Goal: Find contact information: Find contact information

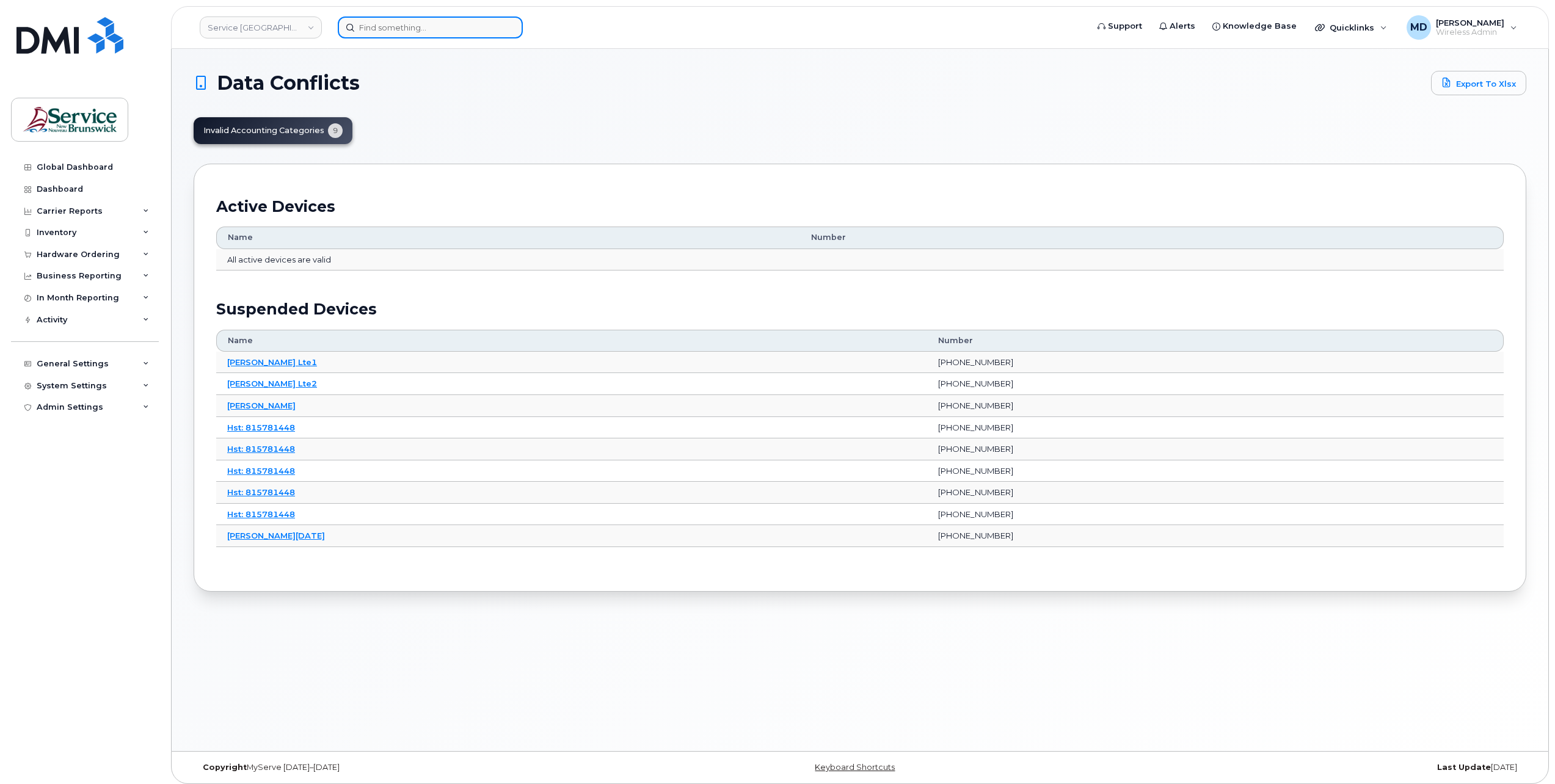
click at [396, 25] on input at bounding box center [430, 27] width 185 height 22
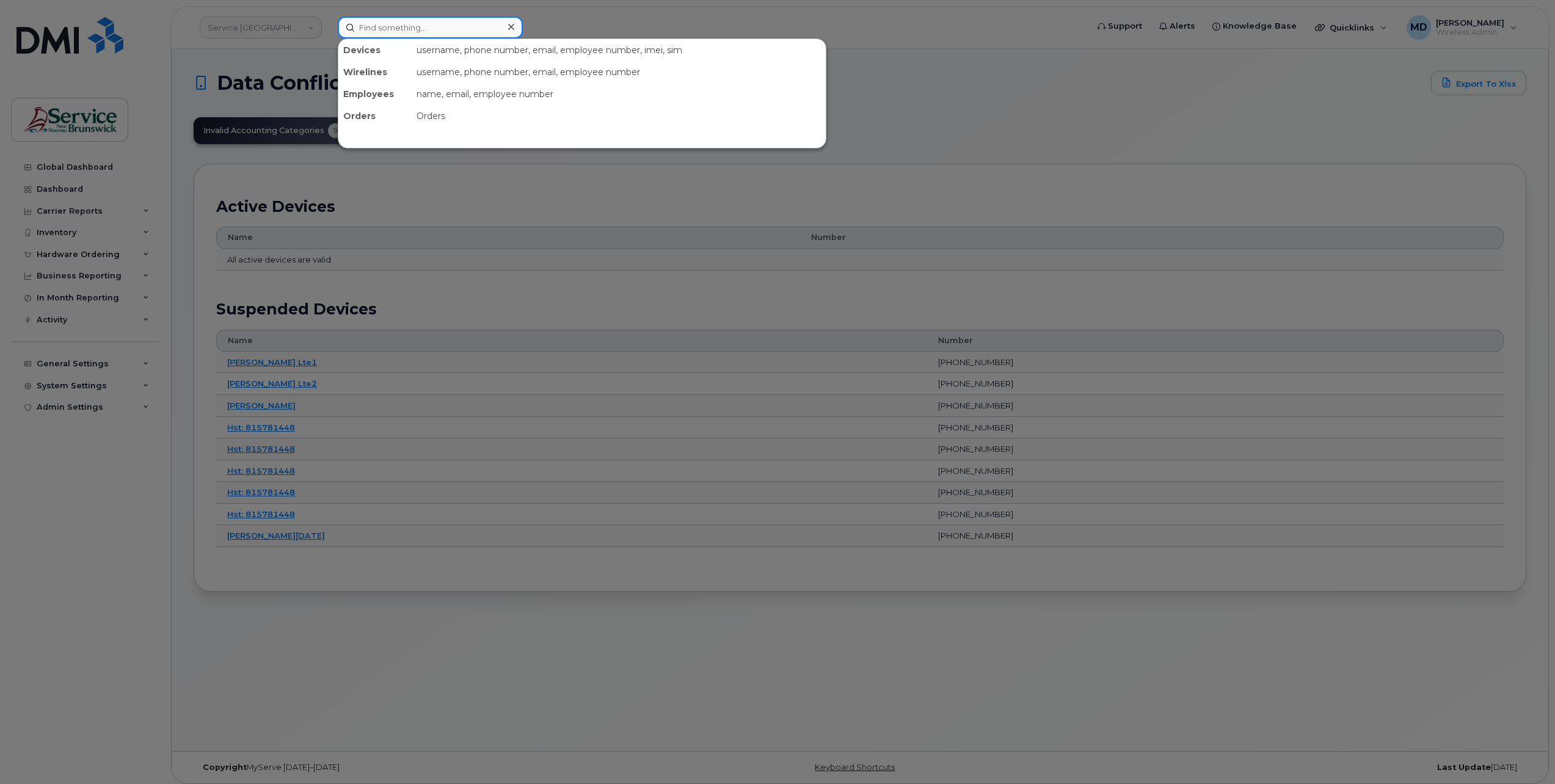
type input "j"
type input "harriot"
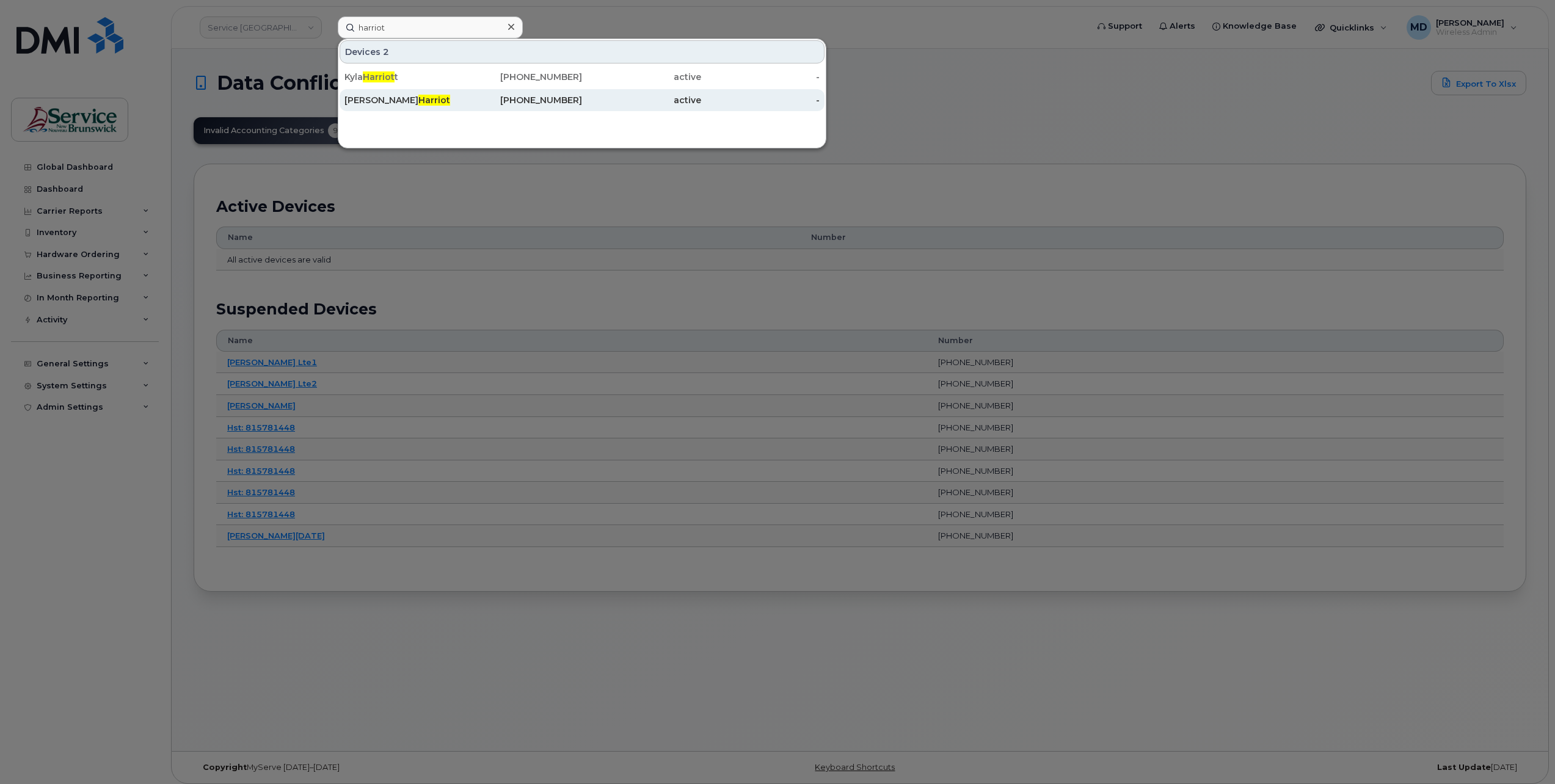
click at [363, 100] on div "Roger Harriot" at bounding box center [404, 100] width 119 height 12
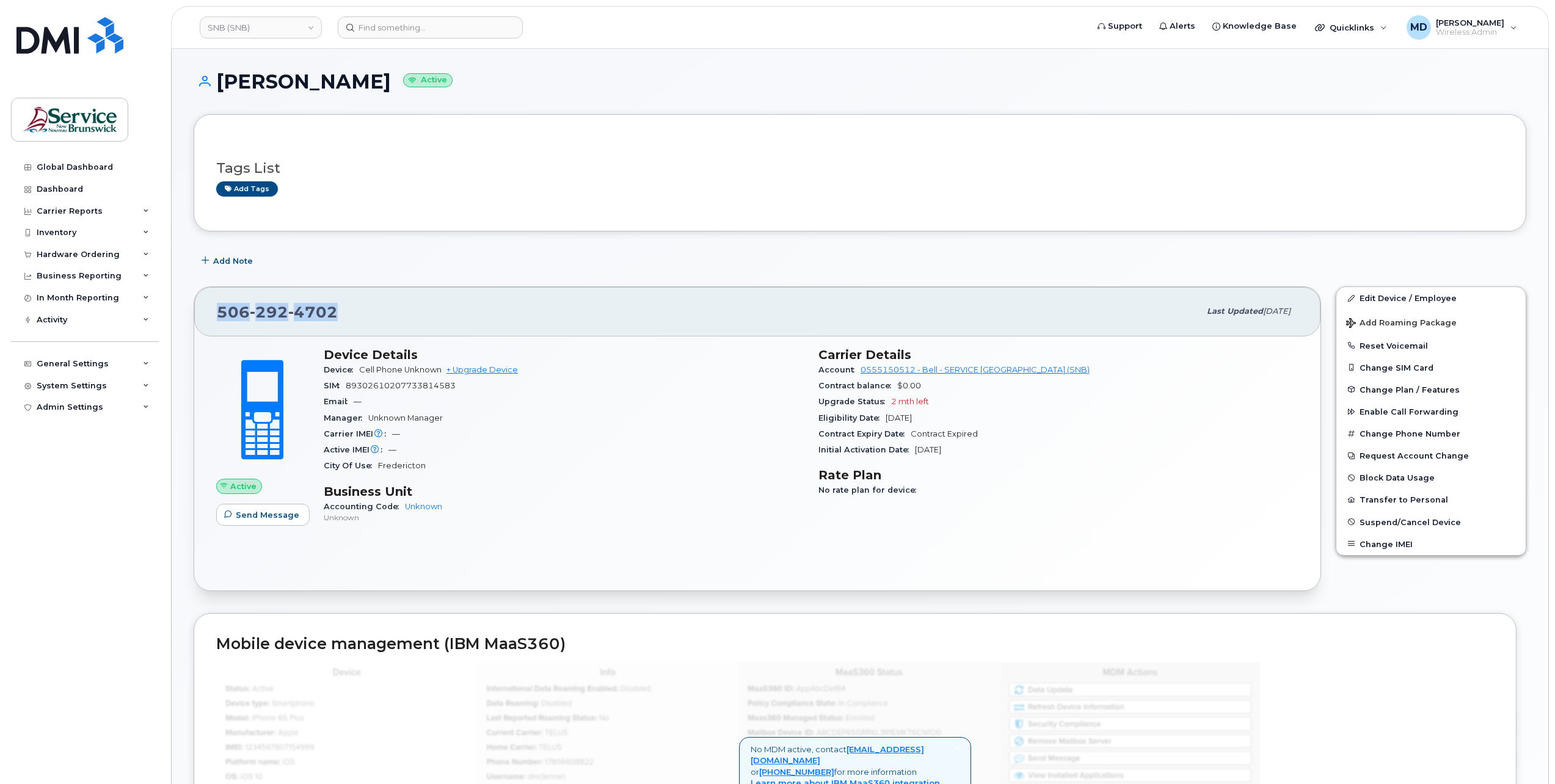
drag, startPoint x: 336, startPoint y: 312, endPoint x: 217, endPoint y: 307, distance: 119.1
click at [217, 307] on span "[PHONE_NUMBER]" at bounding box center [278, 312] width 121 height 18
copy span "[PHONE_NUMBER]"
